Goal: Use online tool/utility

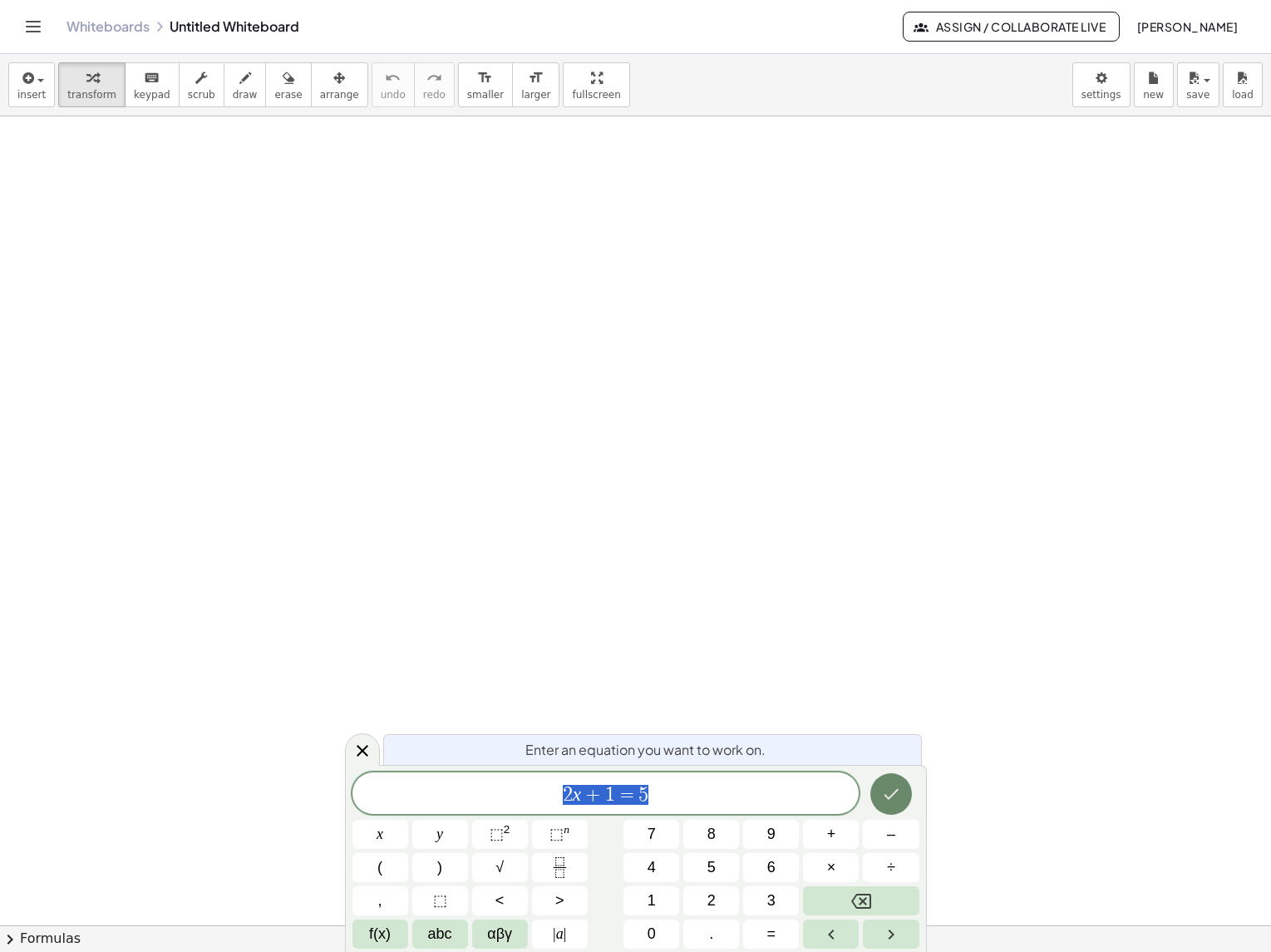
click at [876, 795] on button "Done" at bounding box center [891, 793] width 42 height 42
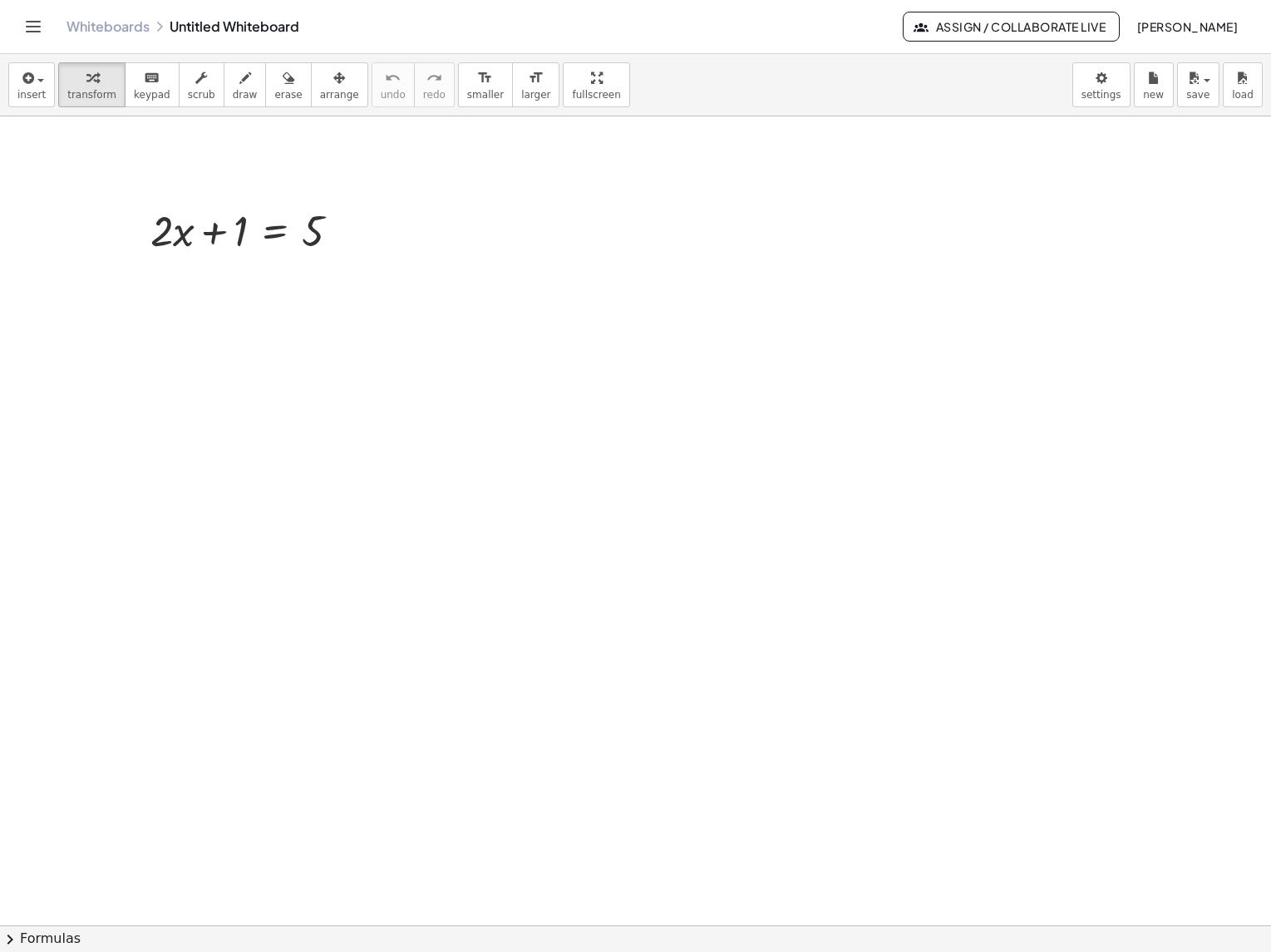
click at [76, 934] on button "chevron_right Formulas" at bounding box center [635, 938] width 1271 height 27
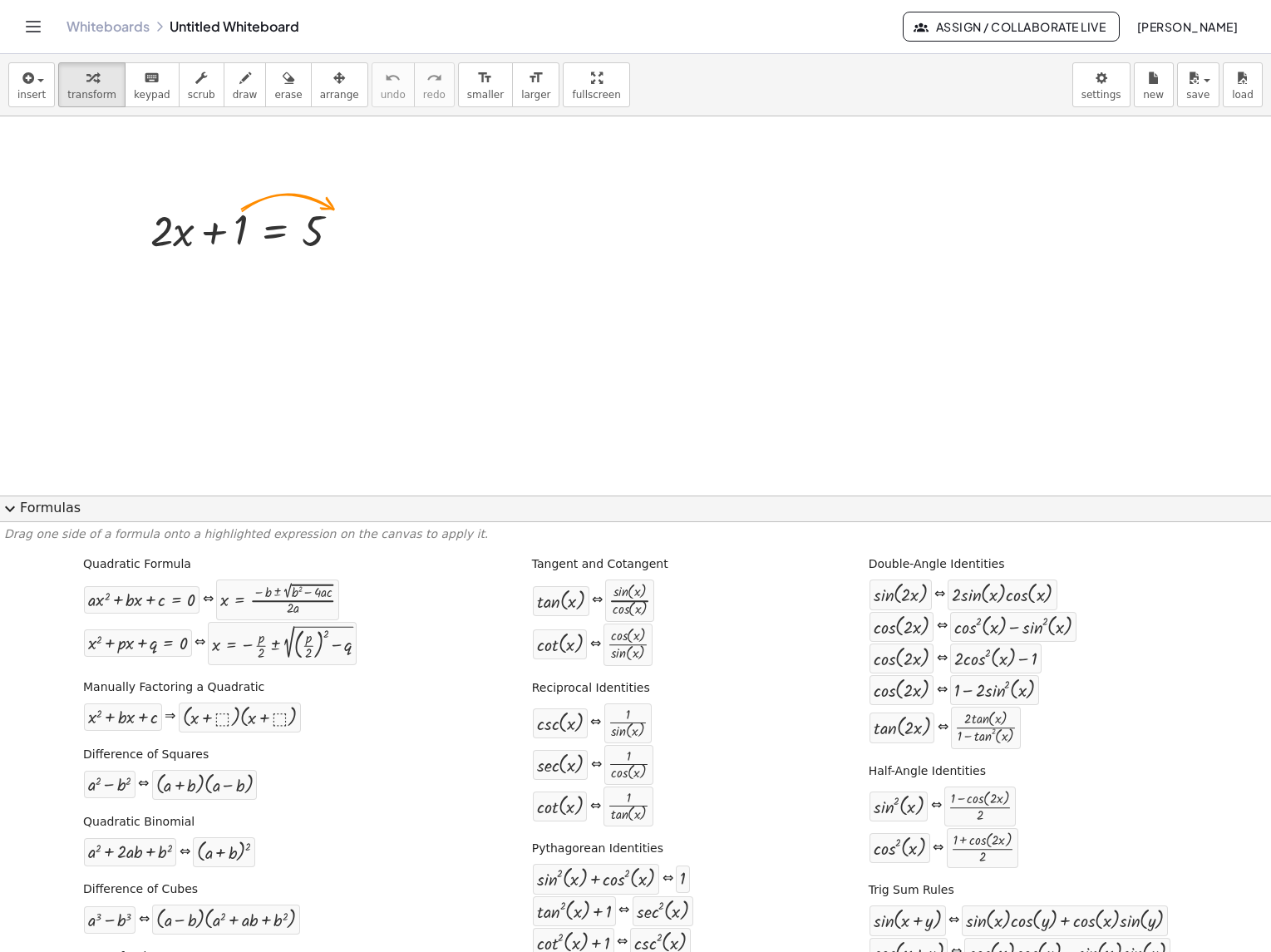
click at [12, 502] on span "expand_more" at bounding box center [9, 508] width 20 height 20
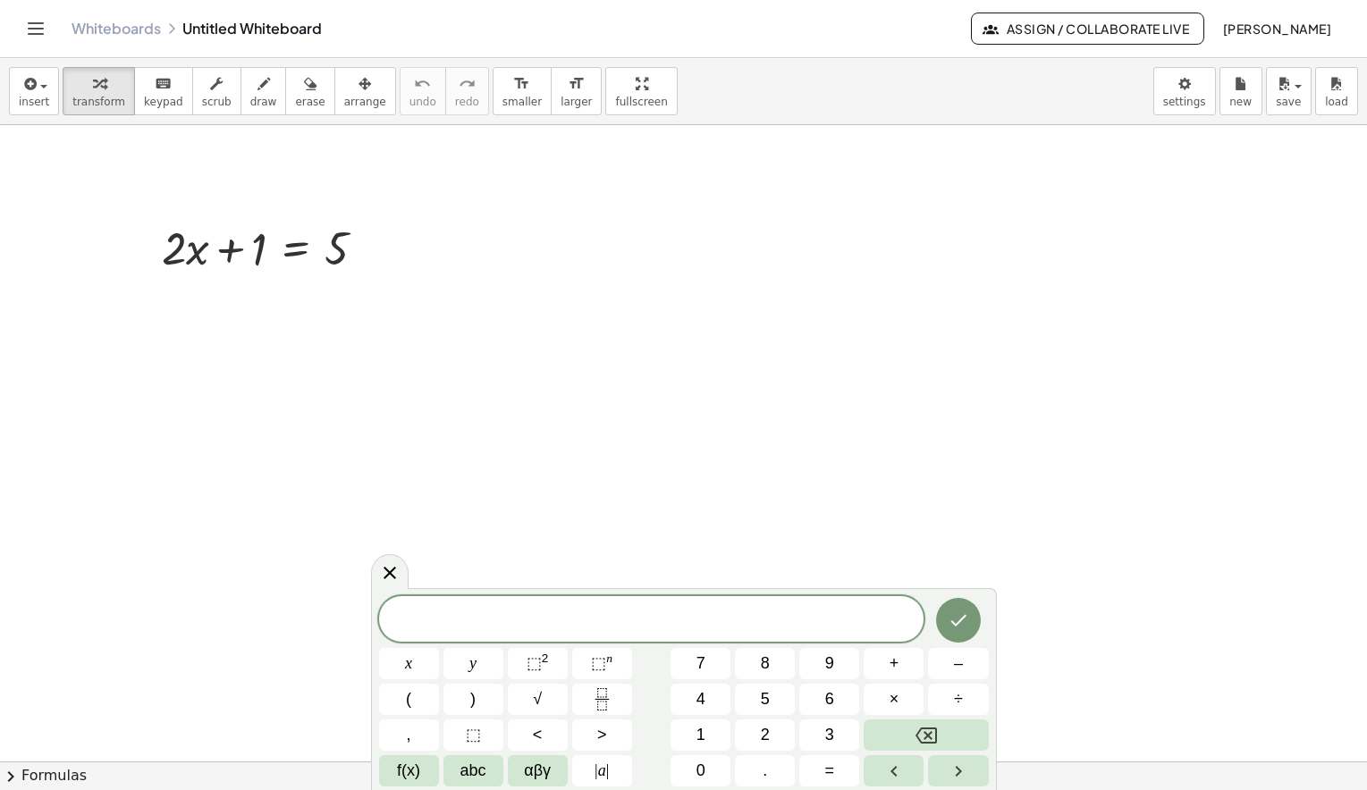
click at [97, 771] on button "chevron_right Formulas" at bounding box center [683, 776] width 1367 height 29
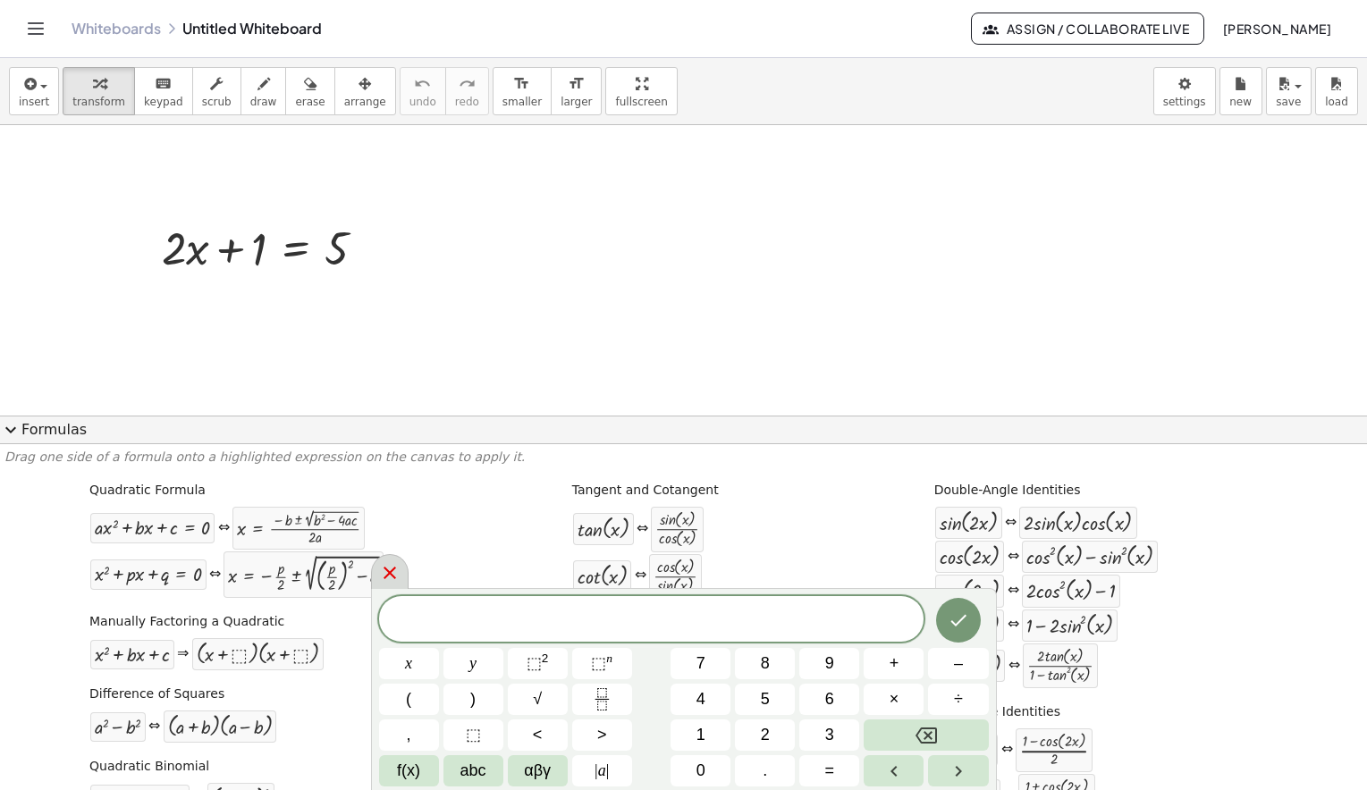
click at [397, 571] on icon at bounding box center [389, 572] width 21 height 21
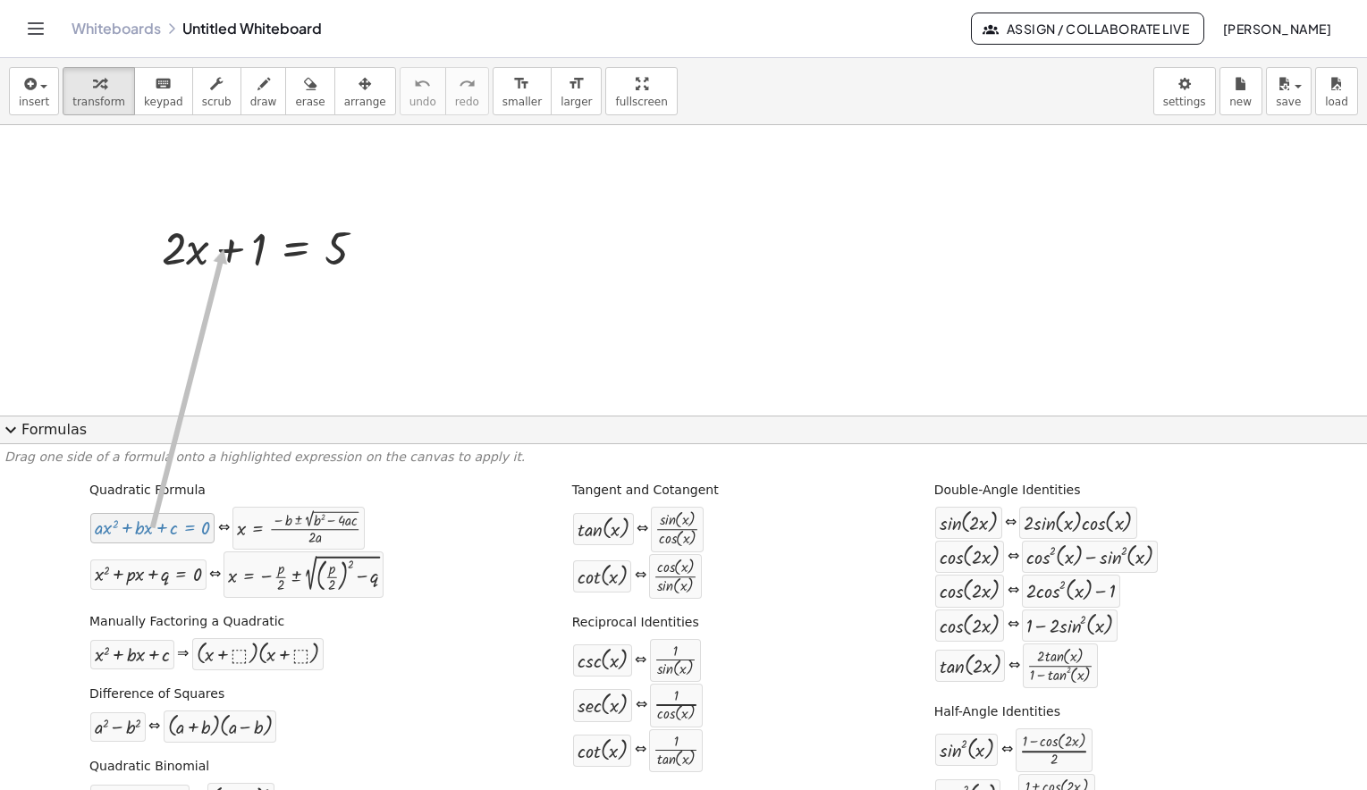
drag, startPoint x: 148, startPoint y: 533, endPoint x: 221, endPoint y: 249, distance: 292.5
drag, startPoint x: 151, startPoint y: 533, endPoint x: 185, endPoint y: 232, distance: 303.2
drag, startPoint x: 174, startPoint y: 528, endPoint x: 262, endPoint y: 235, distance: 306.0
drag, startPoint x: 148, startPoint y: 491, endPoint x: 226, endPoint y: 251, distance: 251.9
